Goal: Transaction & Acquisition: Purchase product/service

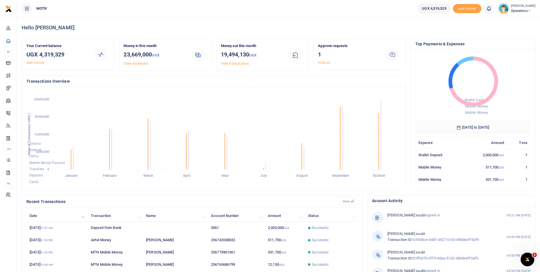
scroll to position [76, 111]
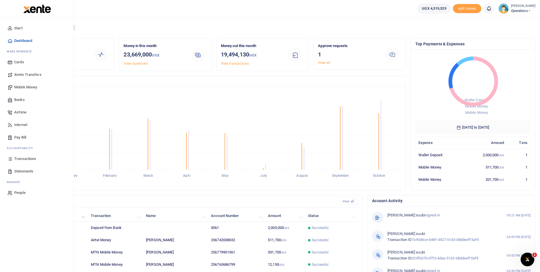
click at [20, 87] on span "Mobile Money" at bounding box center [25, 87] width 23 height 6
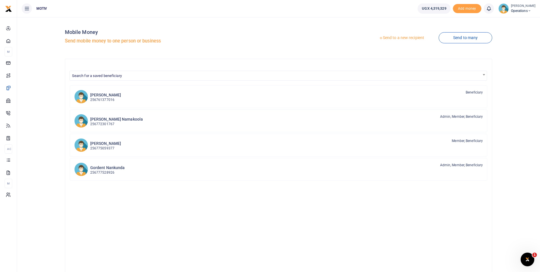
click at [398, 38] on link "Send to a new recipient" at bounding box center [401, 38] width 74 height 10
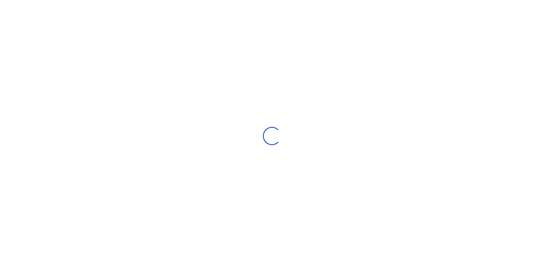
select select "Loading bundles"
select select
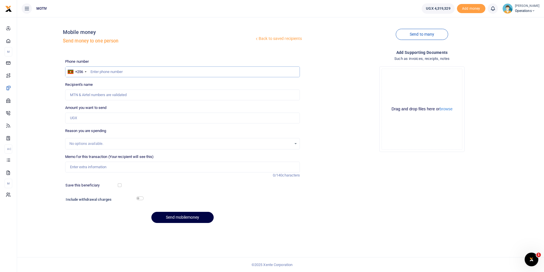
click at [97, 73] on input "text" at bounding box center [182, 71] width 235 height 11
type input "0759419686"
click at [38, 115] on div "Back to saved recipients Mobile money Send money to one person Send to many Pho…" at bounding box center [280, 125] width 523 height 206
type input "David Kagiri"
click at [78, 118] on input "Amount you want to send" at bounding box center [182, 117] width 235 height 11
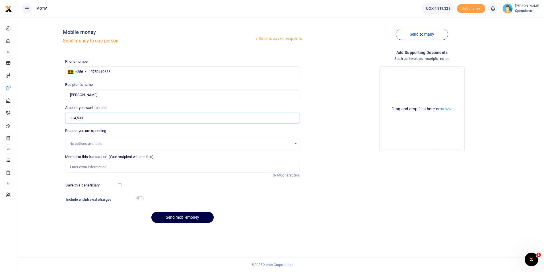
type input "114,500"
click at [55, 136] on div "Back to saved recipients Mobile money Send money to one person Send to many Pho…" at bounding box center [280, 125] width 523 height 206
click at [72, 166] on input "Memo for this transaction (Your recipient will see this)" at bounding box center [182, 166] width 235 height 11
paste input "KITY25PV0120"
type input "KITY25PV0120 purchase of fresh vegetables"
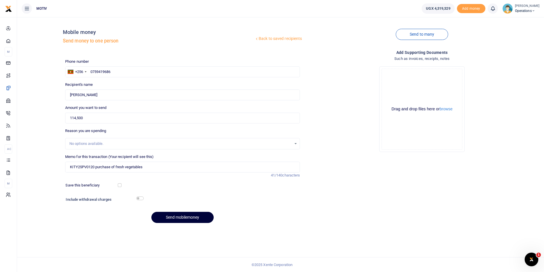
click at [182, 221] on button "Send mobilemoney" at bounding box center [182, 217] width 62 height 11
click at [99, 73] on input "text" at bounding box center [182, 71] width 235 height 11
paste input "706421285"
click at [90, 73] on input "706421285" at bounding box center [182, 71] width 235 height 11
type input "0706421285"
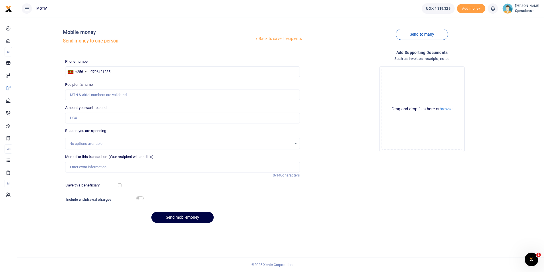
click at [39, 106] on div "Back to saved recipients Mobile money Send money to one person Send to many Pho…" at bounding box center [280, 125] width 523 height 206
click at [117, 73] on input "0706421285" at bounding box center [182, 71] width 235 height 11
click at [46, 99] on div "Back to saved recipients Mobile money Send money to one person Send to many Pho…" at bounding box center [280, 125] width 523 height 206
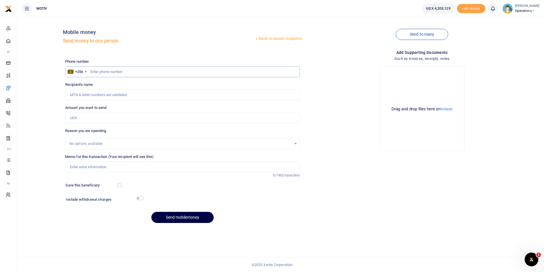
click at [115, 71] on input "text" at bounding box center [182, 71] width 235 height 11
paste input "706421285"
type input "0706421285"
type input "[PERSON_NAME]"
type input "0706421285"
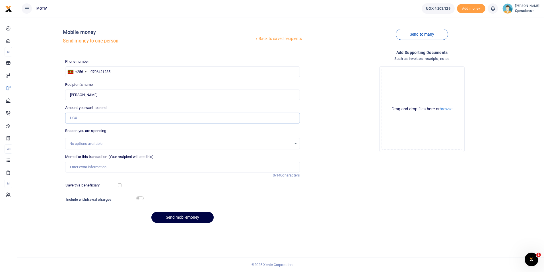
click at [78, 121] on input "Amount you want to send" at bounding box center [182, 117] width 235 height 11
type input "680,000"
click at [83, 166] on input "Memo for this transaction (Your recipient will see this)" at bounding box center [182, 166] width 235 height 11
click at [94, 167] on input "KITY25PV0120 purchase of fresh vegetables" at bounding box center [182, 166] width 235 height 11
paste input "r Rwenzori Food delivery transport for September 2025 and Bread delivery to Tai…"
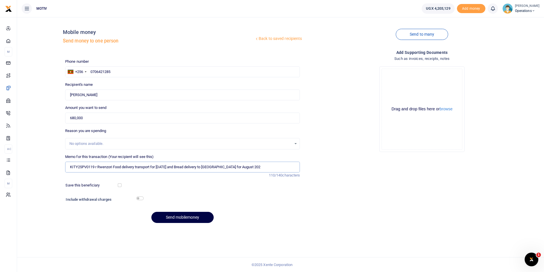
click at [97, 168] on input "KITY25PV0119 r Rwenzori Food delivery transport for September 2025 and Bread de…" at bounding box center [182, 166] width 235 height 11
click at [259, 168] on input "KITY25PV0119 Rwenzori Food delivery transport for September 2025 and Bread deli…" at bounding box center [182, 166] width 235 height 11
type input "KITY25PV0119 Rwenzori Food delivery transport for September 2025 and Bread deli…"
click at [136, 196] on div "Include withdrawal charges" at bounding box center [103, 199] width 80 height 9
click at [141, 197] on input "checkbox" at bounding box center [139, 198] width 7 height 4
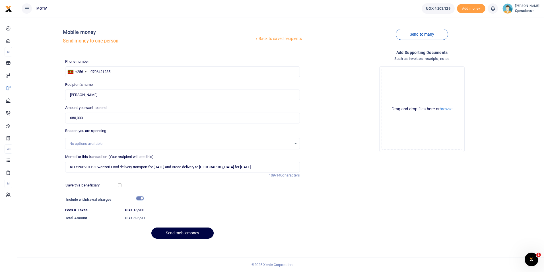
click at [141, 197] on input "checkbox" at bounding box center [139, 198] width 7 height 4
checkbox input "false"
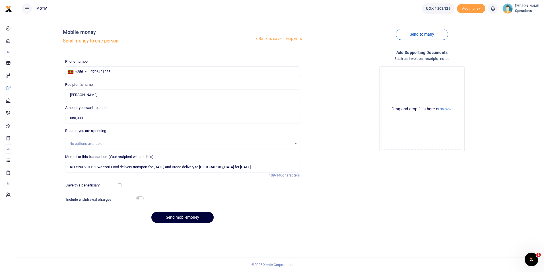
click at [185, 217] on button "Send mobilemoney" at bounding box center [182, 217] width 62 height 11
